Goal: Task Accomplishment & Management: Manage account settings

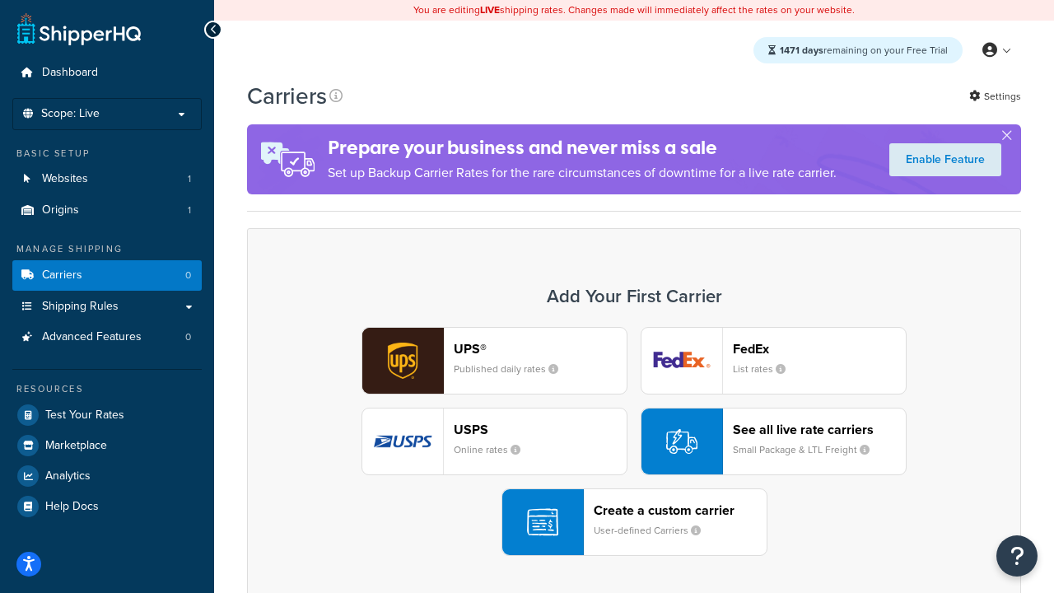
click at [634, 442] on div "UPS® Published daily rates FedEx List rates USPS Online rates See all live rate…" at bounding box center [634, 441] width 740 height 229
click at [820, 348] on header "FedEx" at bounding box center [819, 349] width 173 height 16
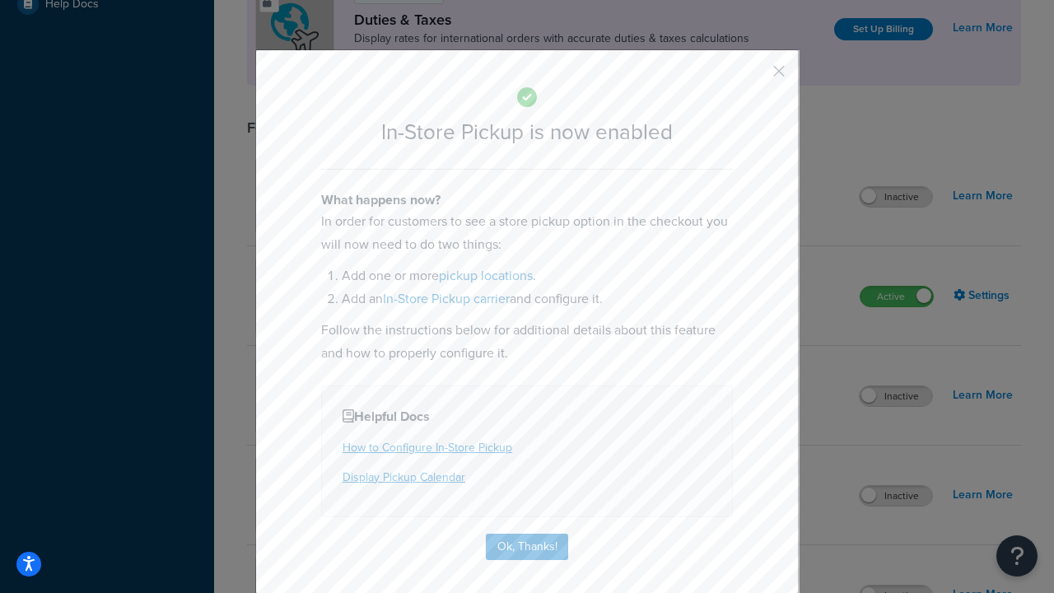
click at [755, 77] on button "button" at bounding box center [755, 77] width 4 height 4
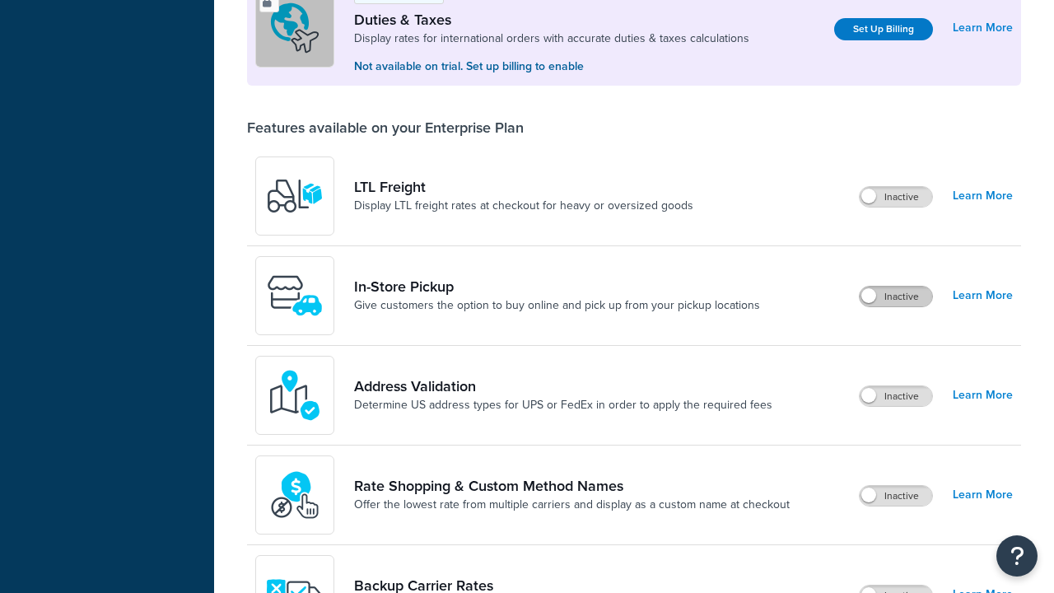
scroll to position [502, 0]
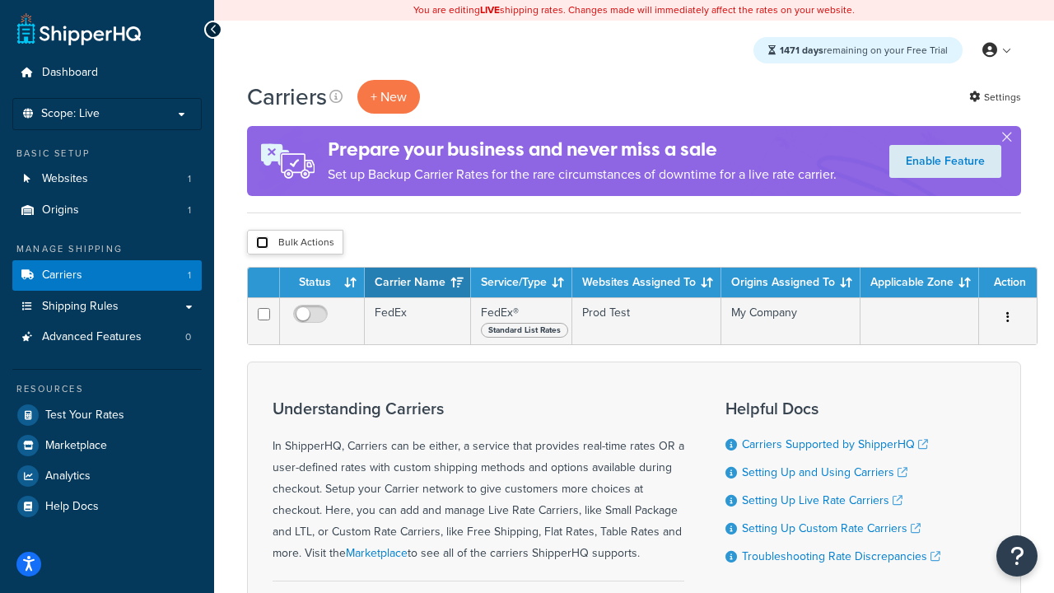
click at [262, 243] on input "checkbox" at bounding box center [262, 242] width 12 height 12
checkbox input "true"
click at [0, 0] on button "Delete" at bounding box center [0, 0] width 0 height 0
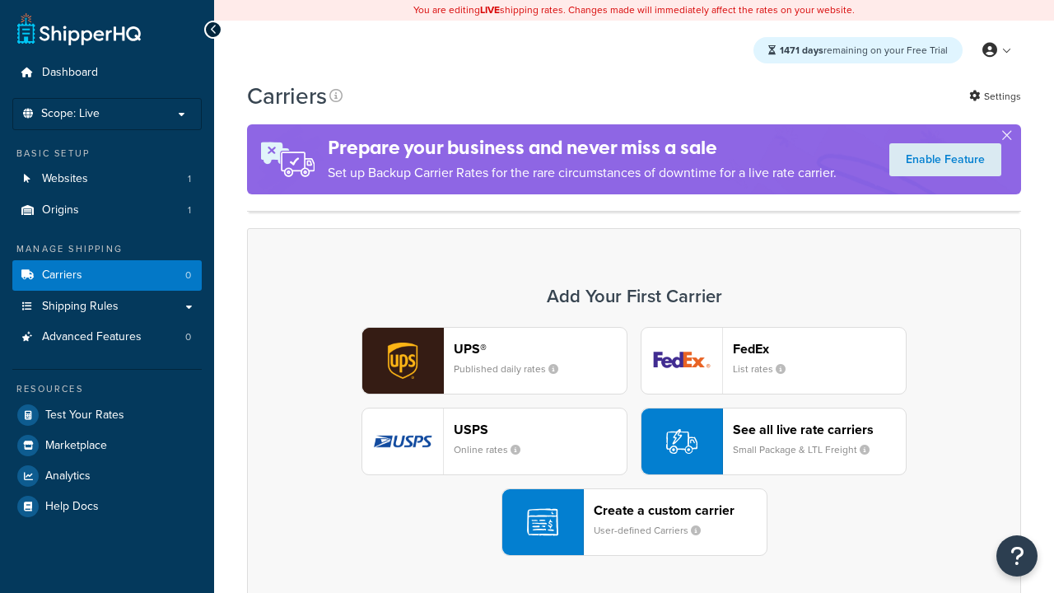
click at [820, 341] on header "FedEx" at bounding box center [819, 349] width 173 height 16
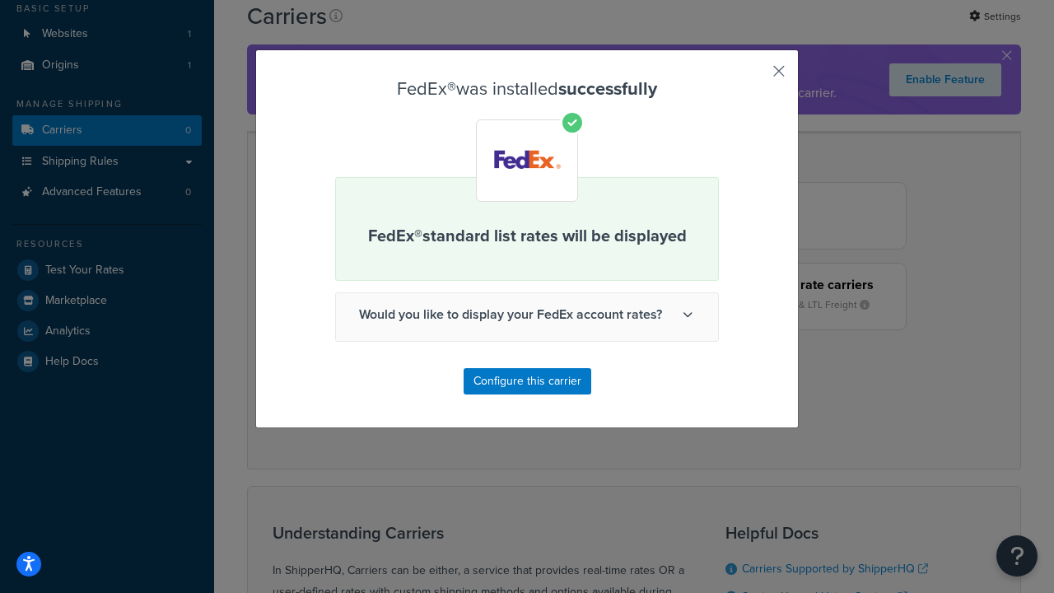
click at [755, 77] on button "button" at bounding box center [755, 77] width 4 height 4
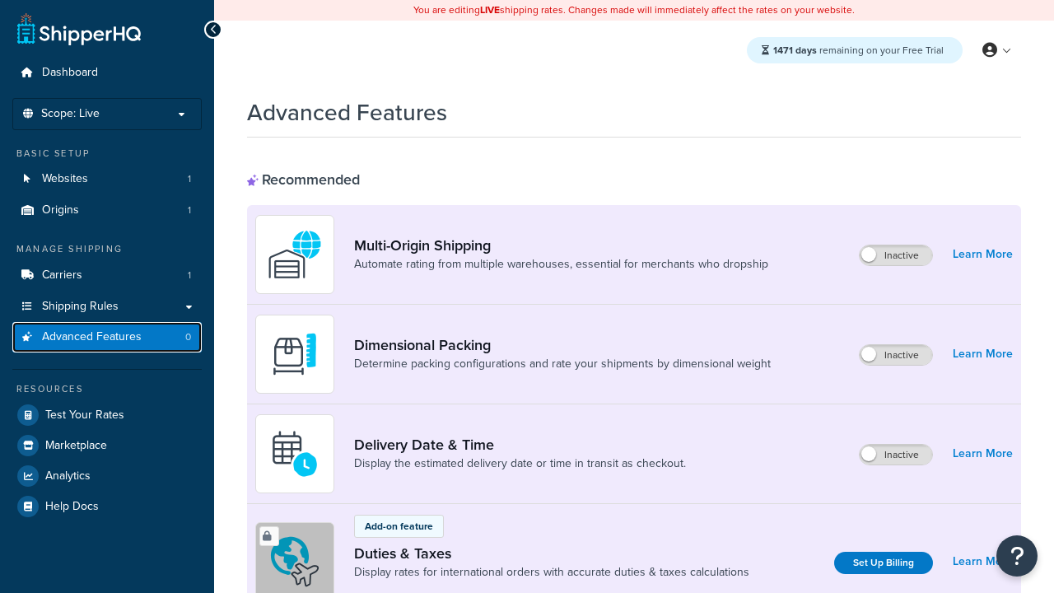
click at [107, 337] on span "Advanced Features" at bounding box center [92, 337] width 100 height 14
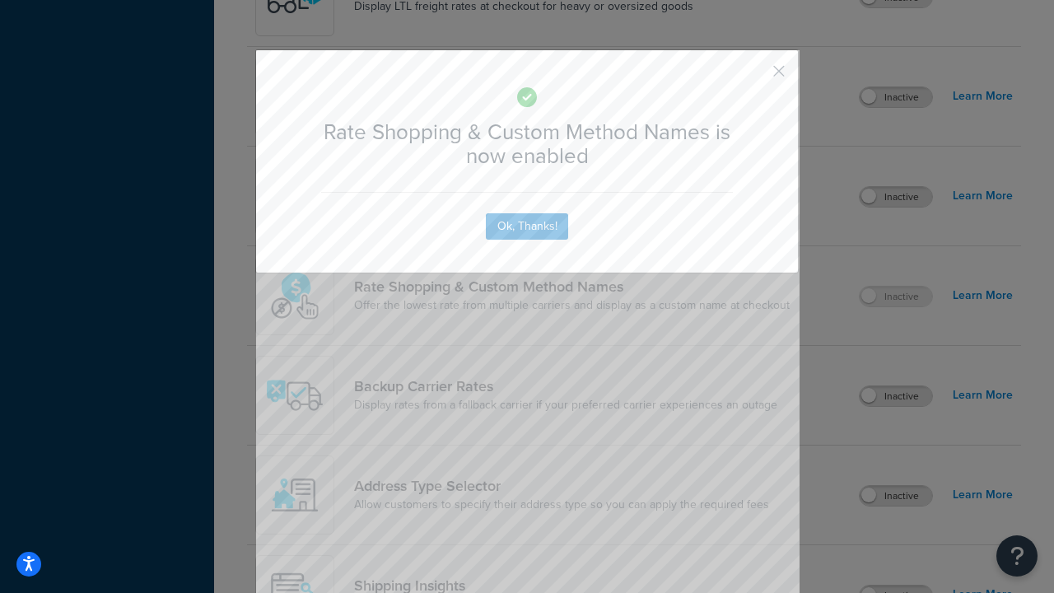
click at [755, 77] on button "button" at bounding box center [755, 77] width 4 height 4
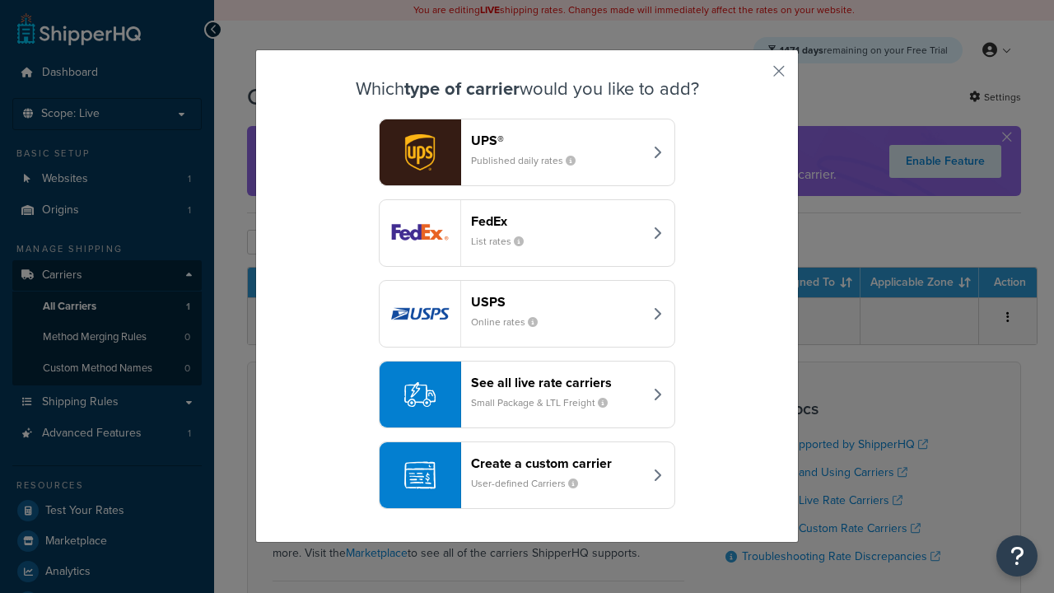
click at [527, 395] on div "See all live rate carriers Small Package & LTL Freight" at bounding box center [557, 395] width 172 height 40
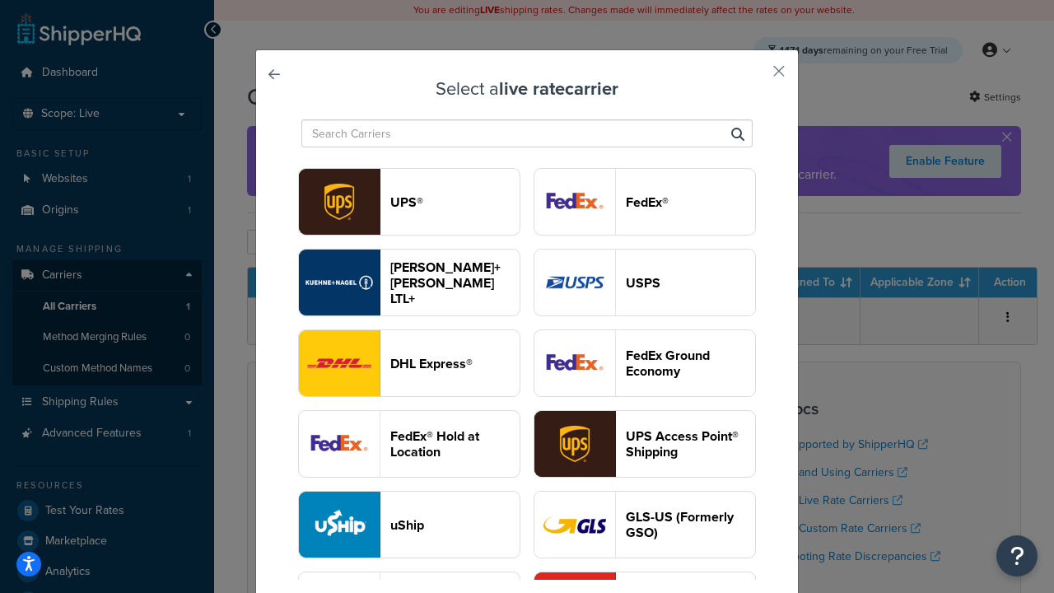
click at [645, 283] on header "USPS" at bounding box center [690, 283] width 129 height 16
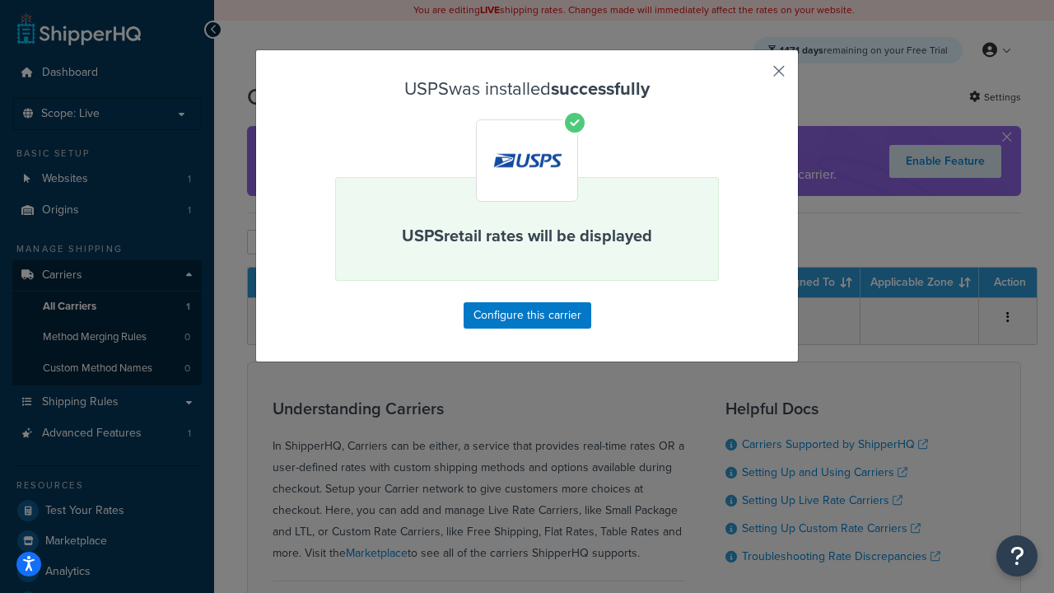
click at [755, 77] on button "button" at bounding box center [755, 77] width 4 height 4
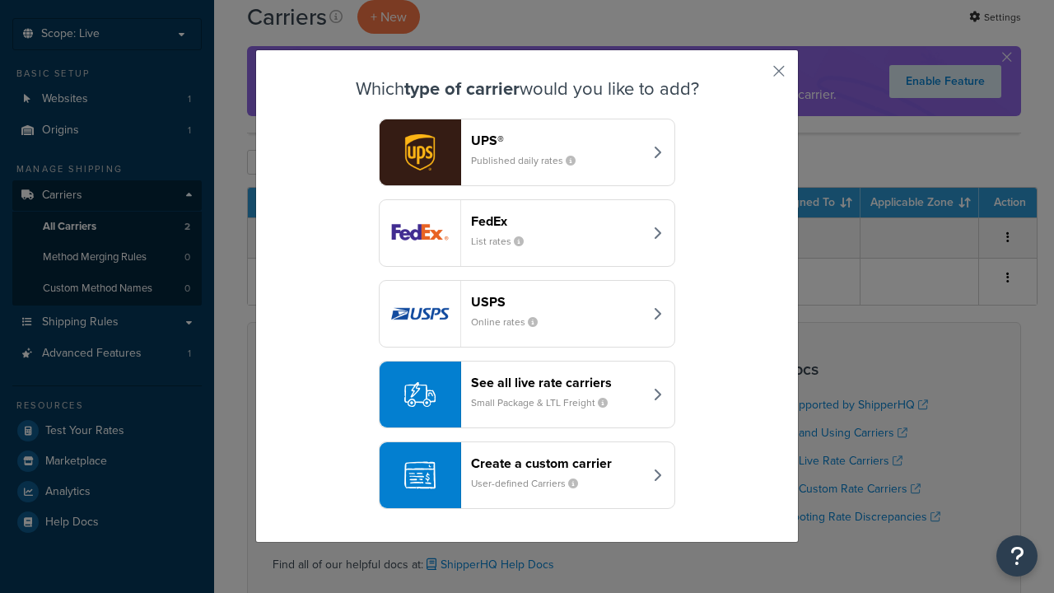
click at [527, 375] on div "See all live rate carriers Small Package & LTL Freight" at bounding box center [557, 395] width 172 height 40
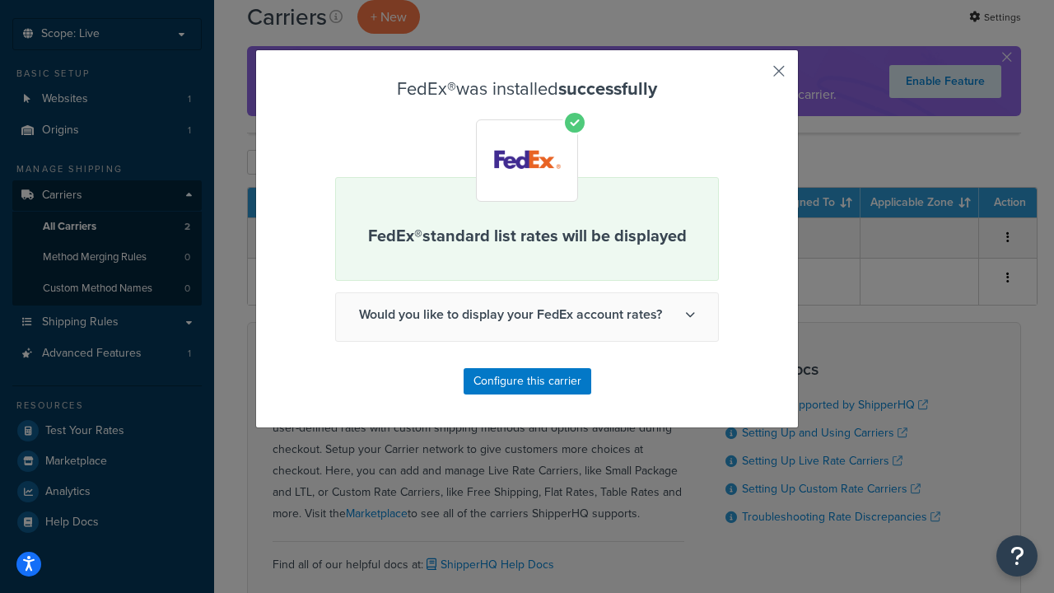
click at [755, 77] on button "button" at bounding box center [755, 77] width 4 height 4
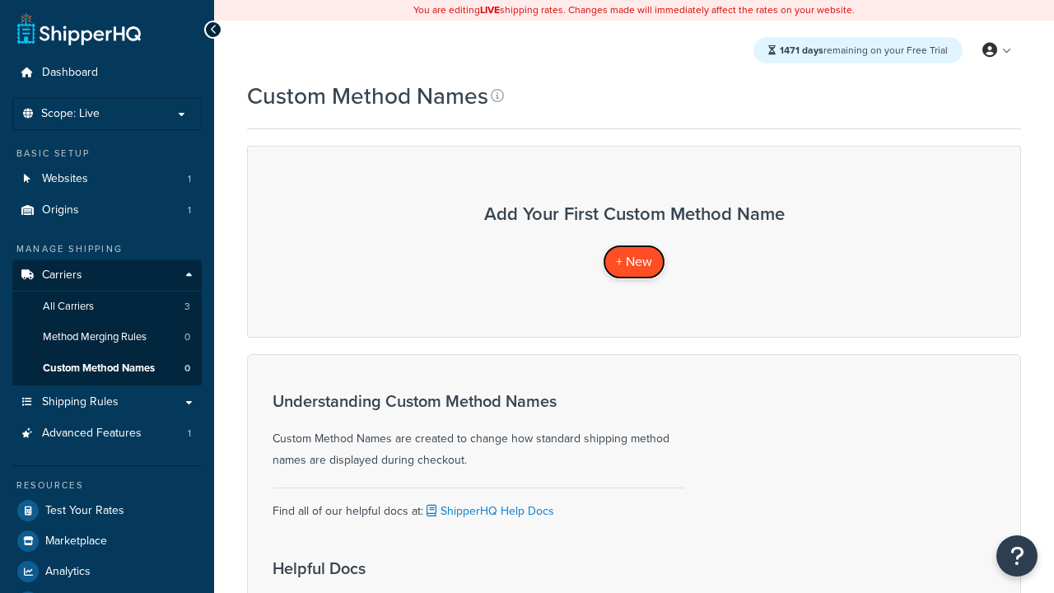
click at [634, 261] on span "+ New" at bounding box center [634, 261] width 36 height 19
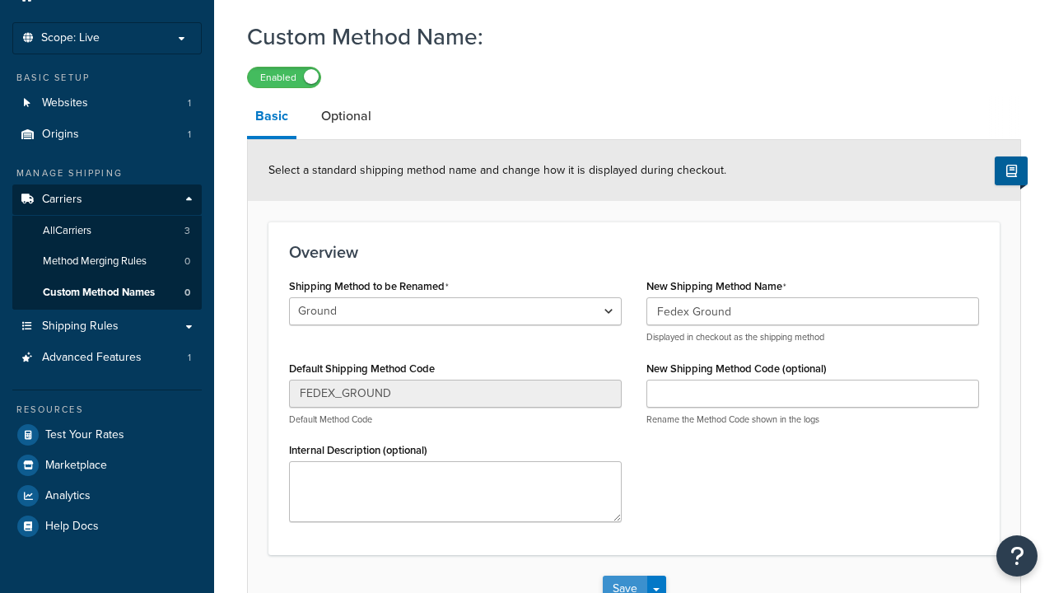
type input "Fedex Ground"
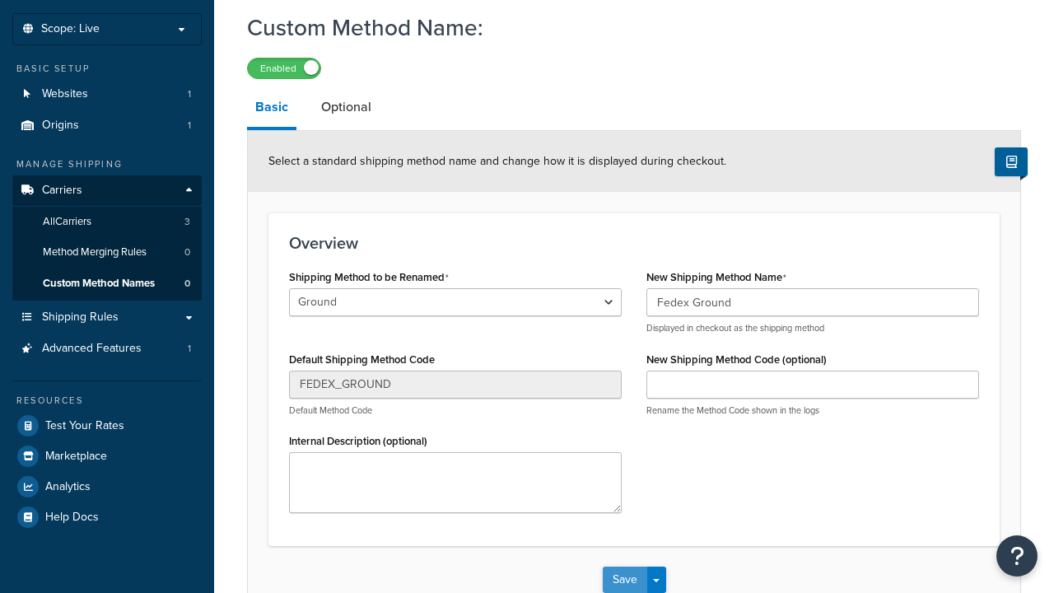
click at [624, 567] on button "Save" at bounding box center [625, 580] width 44 height 26
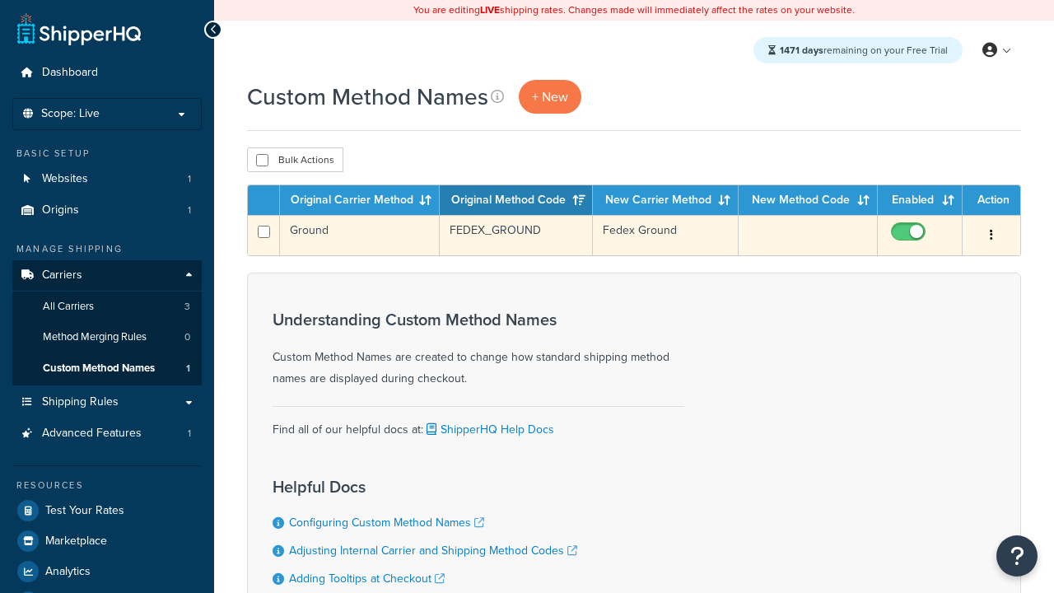
click at [992, 236] on icon "button" at bounding box center [991, 235] width 3 height 12
click at [0, 0] on link "Edit" at bounding box center [0, 0] width 0 height 0
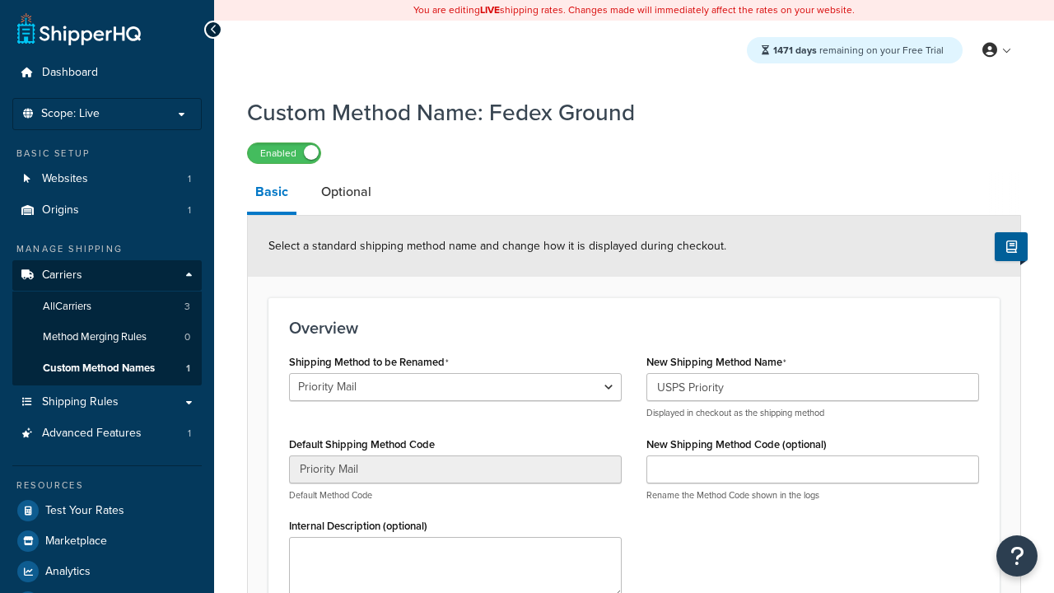
select select "730375"
type input "USPS Priority"
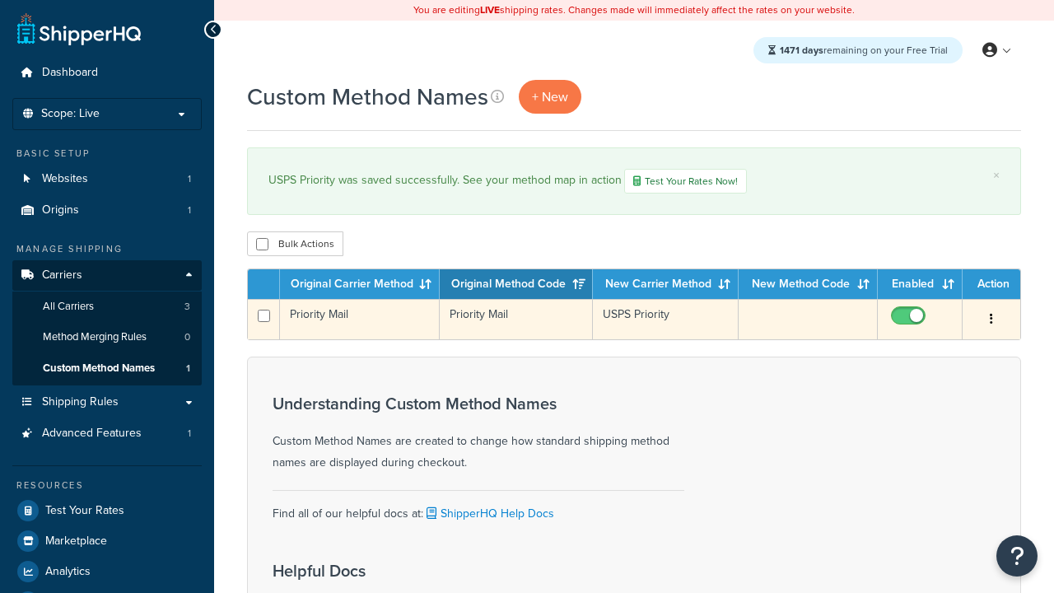
click at [992, 321] on icon "button" at bounding box center [991, 319] width 3 height 12
click at [0, 0] on link "Duplicate" at bounding box center [0, 0] width 0 height 0
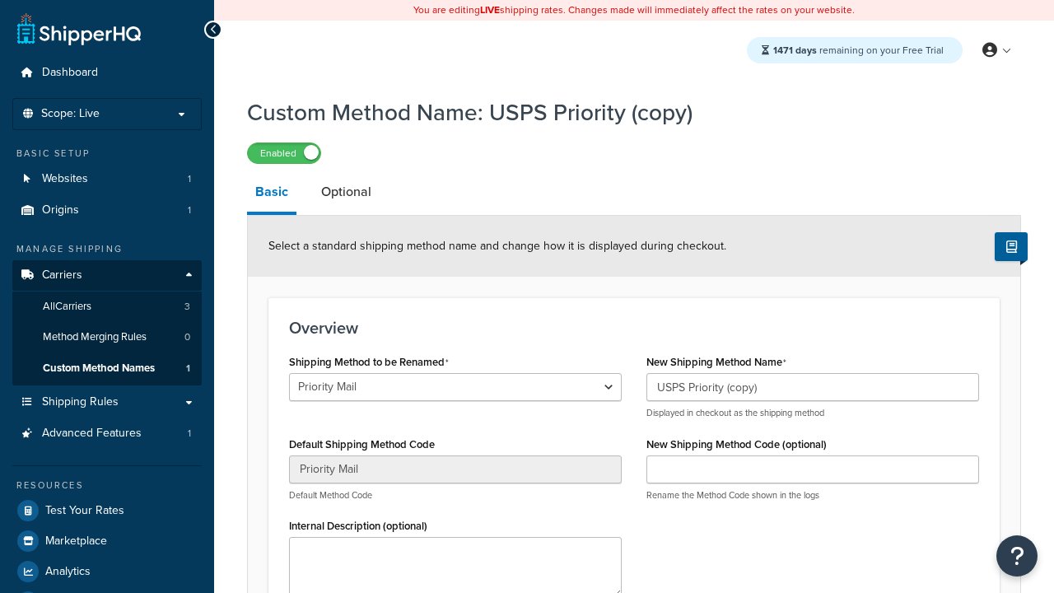
scroll to position [190, 0]
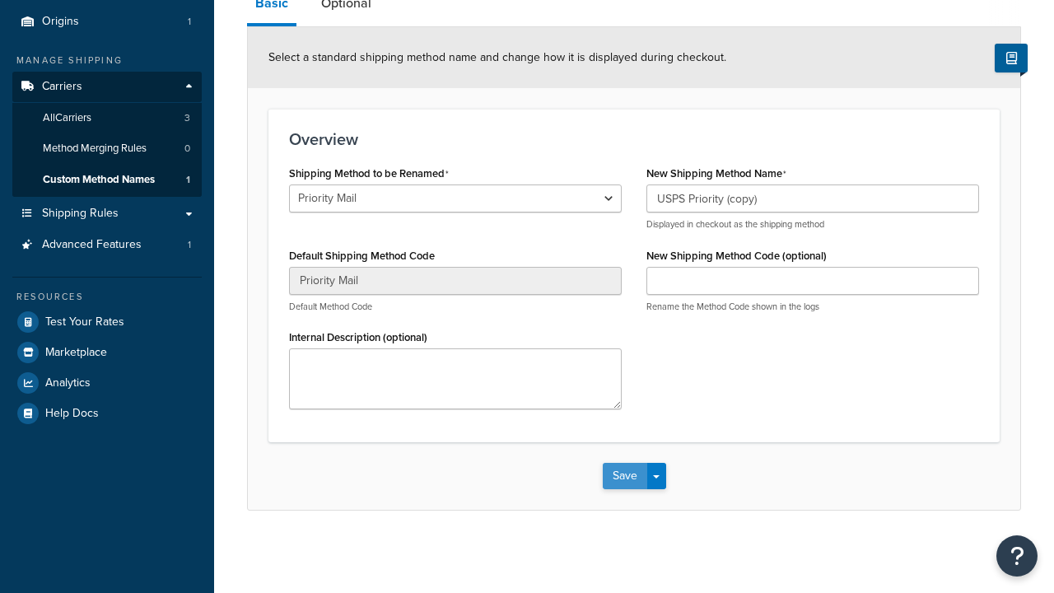
click at [624, 476] on button "Save" at bounding box center [625, 476] width 44 height 26
select select "730366"
type input "FEDEX_GROUND"
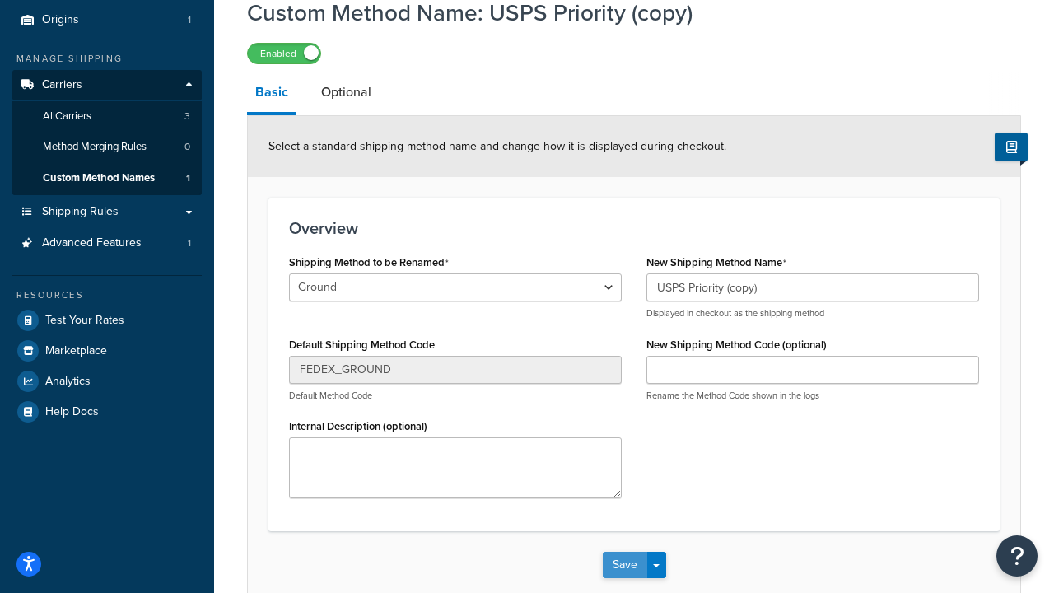
click at [624, 578] on button "Save" at bounding box center [625, 565] width 44 height 26
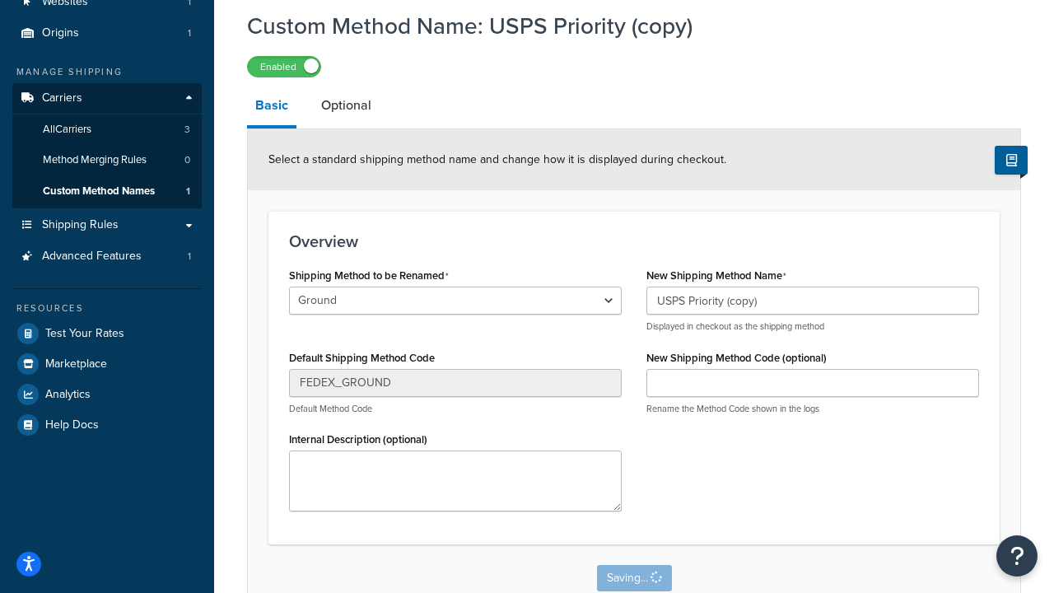
scroll to position [0, 0]
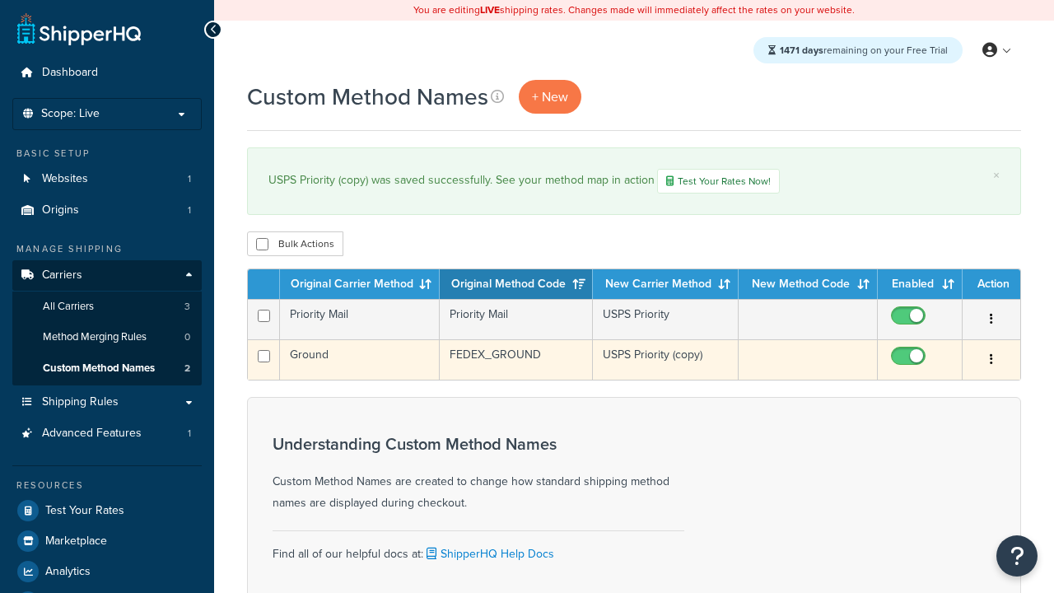
click at [992, 362] on icon "button" at bounding box center [991, 359] width 3 height 12
click at [0, 0] on link "Delete" at bounding box center [0, 0] width 0 height 0
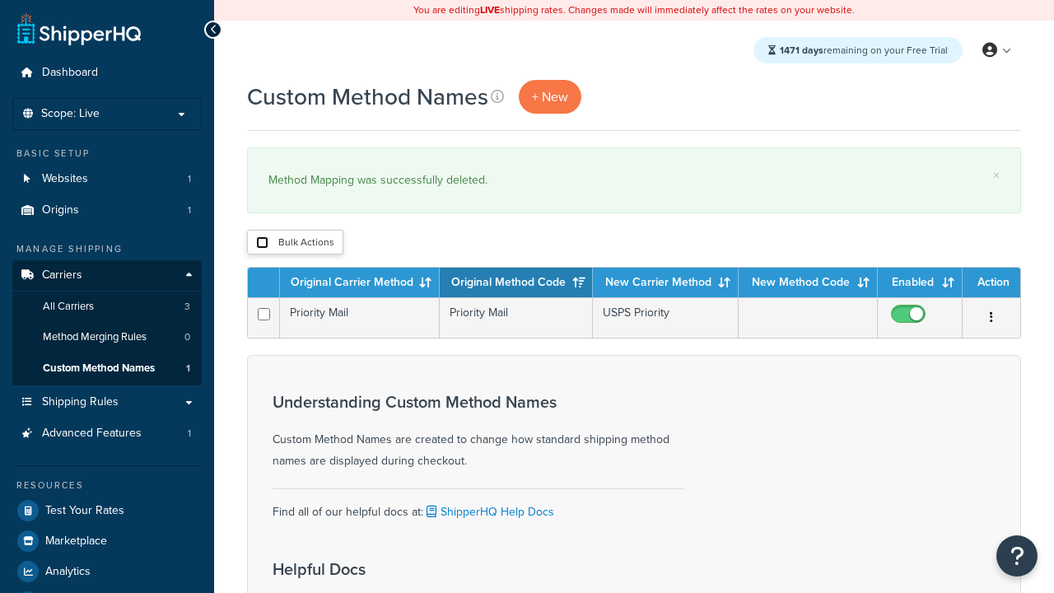
click at [262, 243] on input "checkbox" at bounding box center [262, 242] width 12 height 12
checkbox input "true"
click at [0, 0] on button "Delete" at bounding box center [0, 0] width 0 height 0
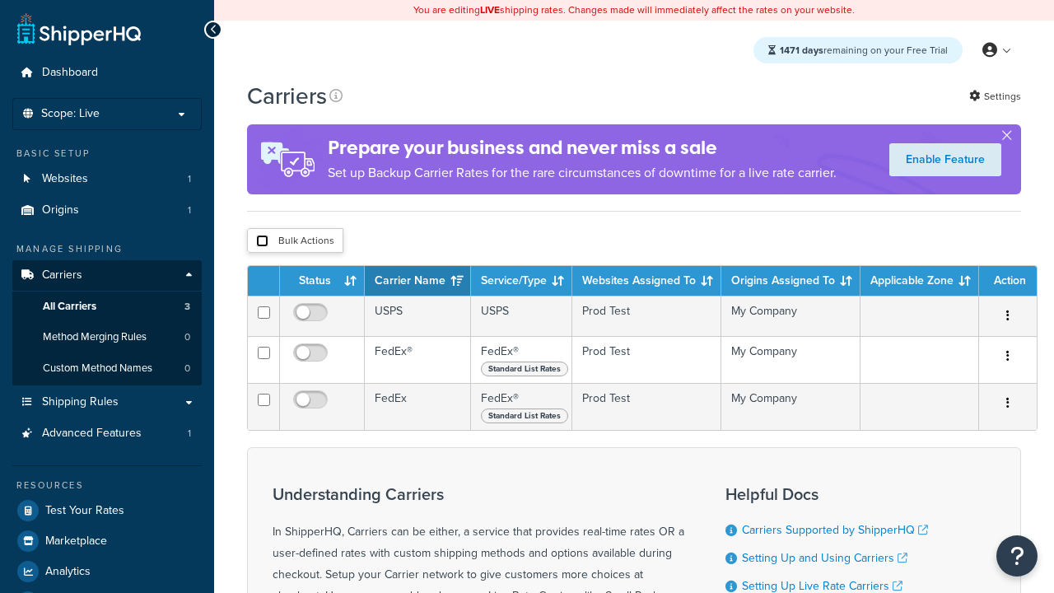
click at [262, 241] on input "checkbox" at bounding box center [262, 241] width 12 height 12
checkbox input "true"
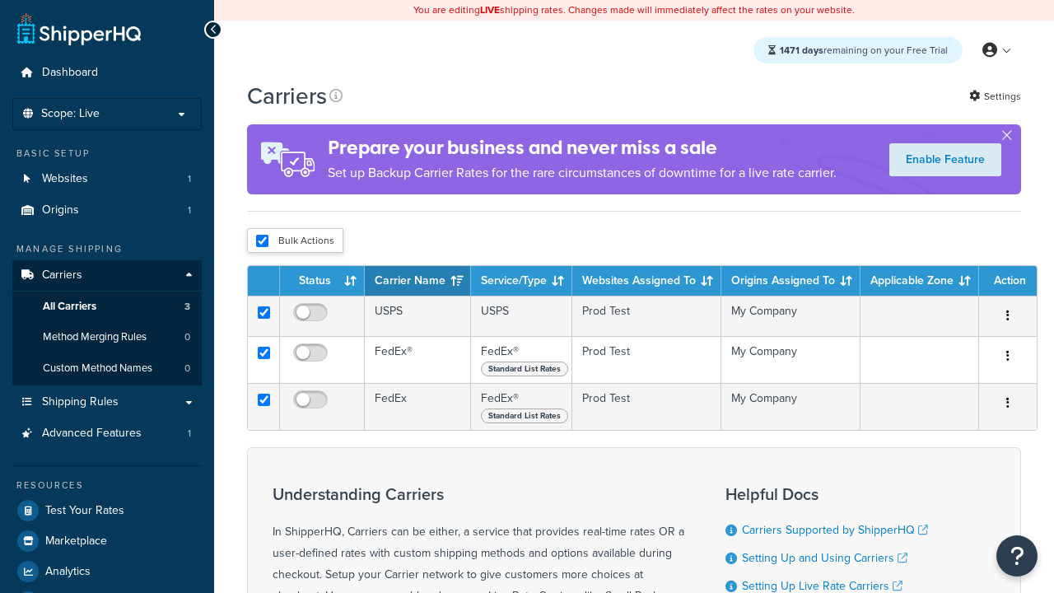
click at [0, 0] on button "Delete" at bounding box center [0, 0] width 0 height 0
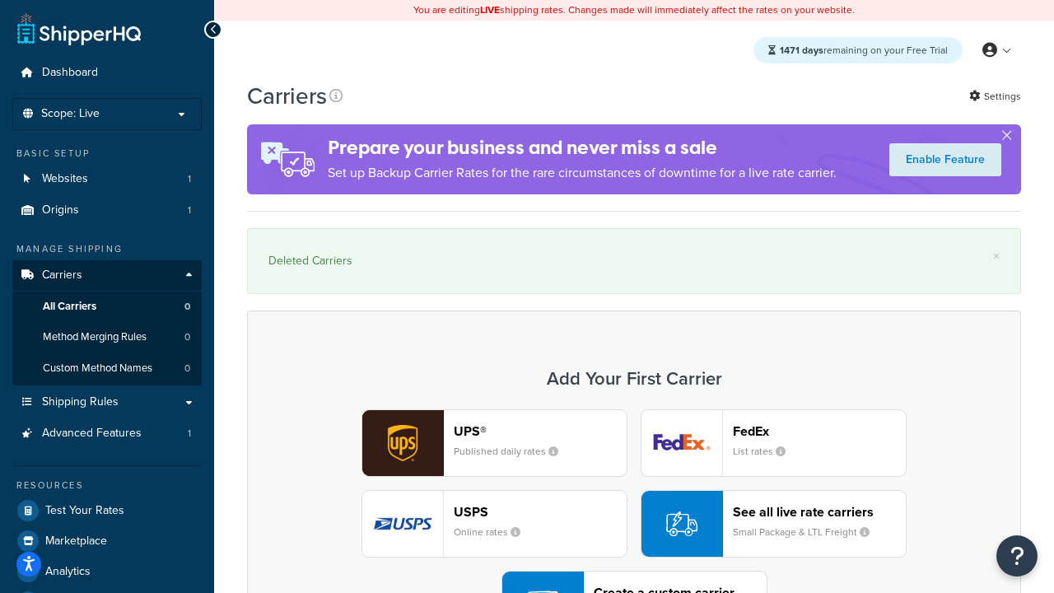
click at [634, 479] on div "UPS® Published daily rates FedEx List rates USPS Online rates See all live rate…" at bounding box center [634, 523] width 740 height 229
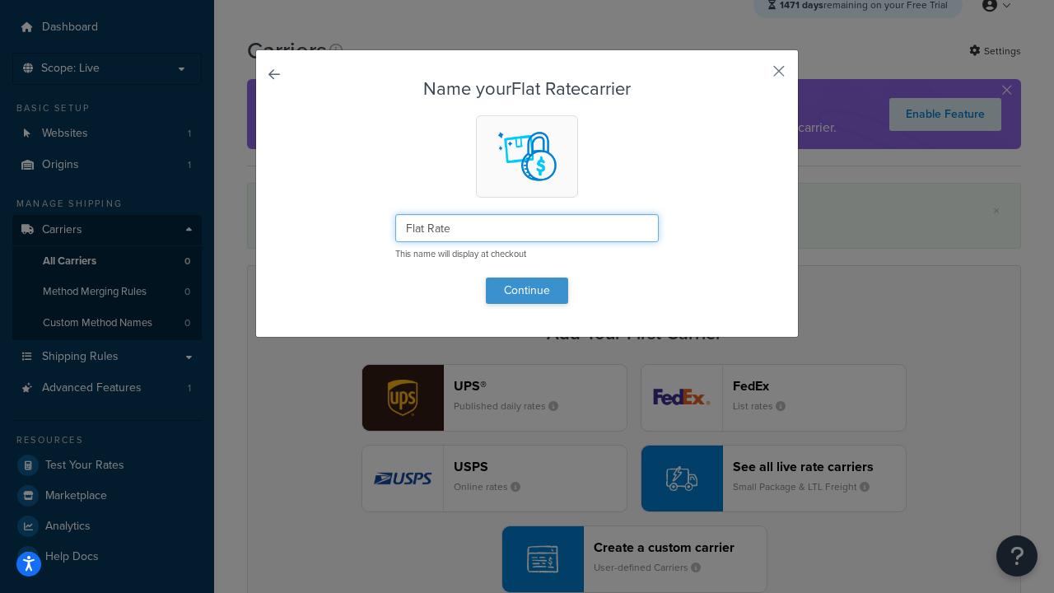
type input "Flat Rate"
click at [527, 290] on button "Continue" at bounding box center [527, 291] width 82 height 26
